Goal: Find contact information: Find contact information

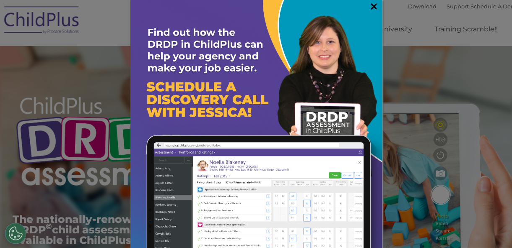
click at [369, 7] on link "×" at bounding box center [374, 6] width 10 height 8
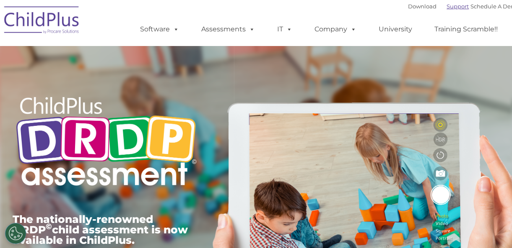
click at [446, 9] on link "Support" at bounding box center [457, 6] width 22 height 7
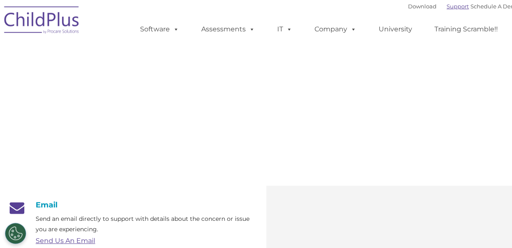
type input ""
click at [421, 13] on div "Download Support | Schedule A Demo  MENU MENU Software ChildPlus: The original…" at bounding box center [321, 23] width 396 height 46
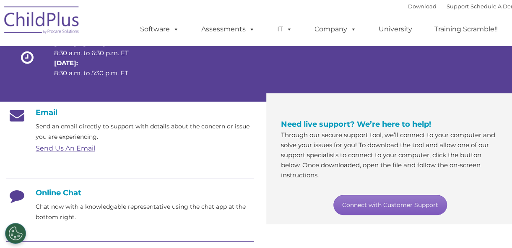
scroll to position [93, 0]
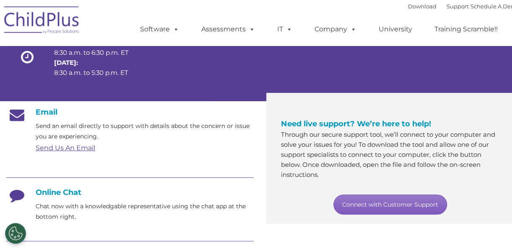
click at [383, 209] on link "Connect with Customer Support" at bounding box center [390, 205] width 114 height 20
click at [382, 208] on link "Connect with Customer Support" at bounding box center [390, 205] width 114 height 20
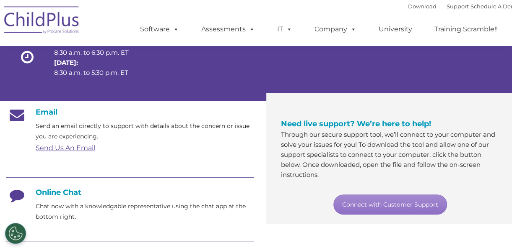
click at [297, 72] on div at bounding box center [298, 59] width 100 height 67
